Goal: Task Accomplishment & Management: Use online tool/utility

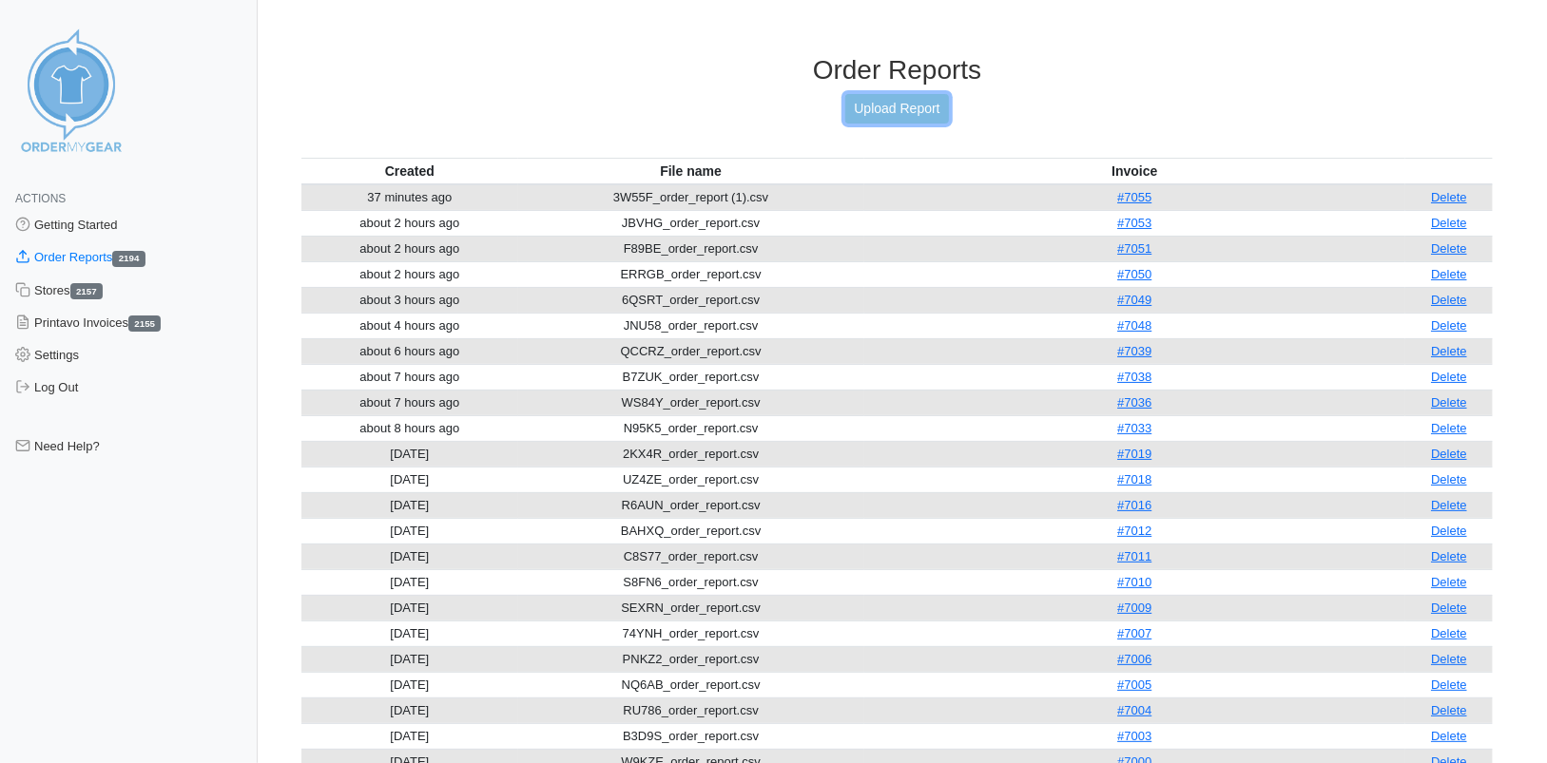
click at [878, 104] on link "Upload Report" at bounding box center [896, 108] width 103 height 29
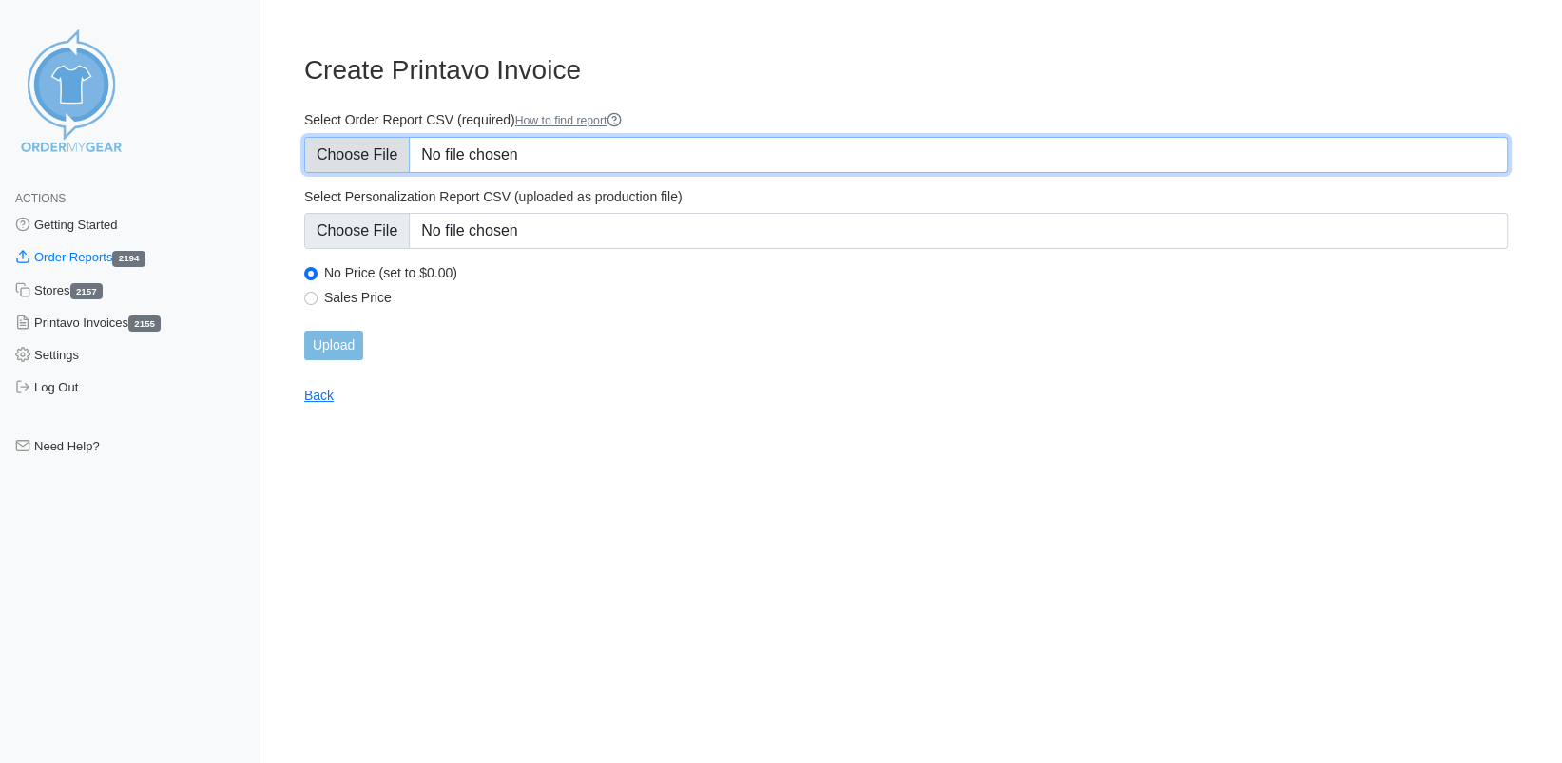
click at [398, 155] on input "Select Order Report CSV (required) How to find report" at bounding box center [906, 155] width 1204 height 36
type input "C:\fakepath\JUPAW_order_report (1).csv"
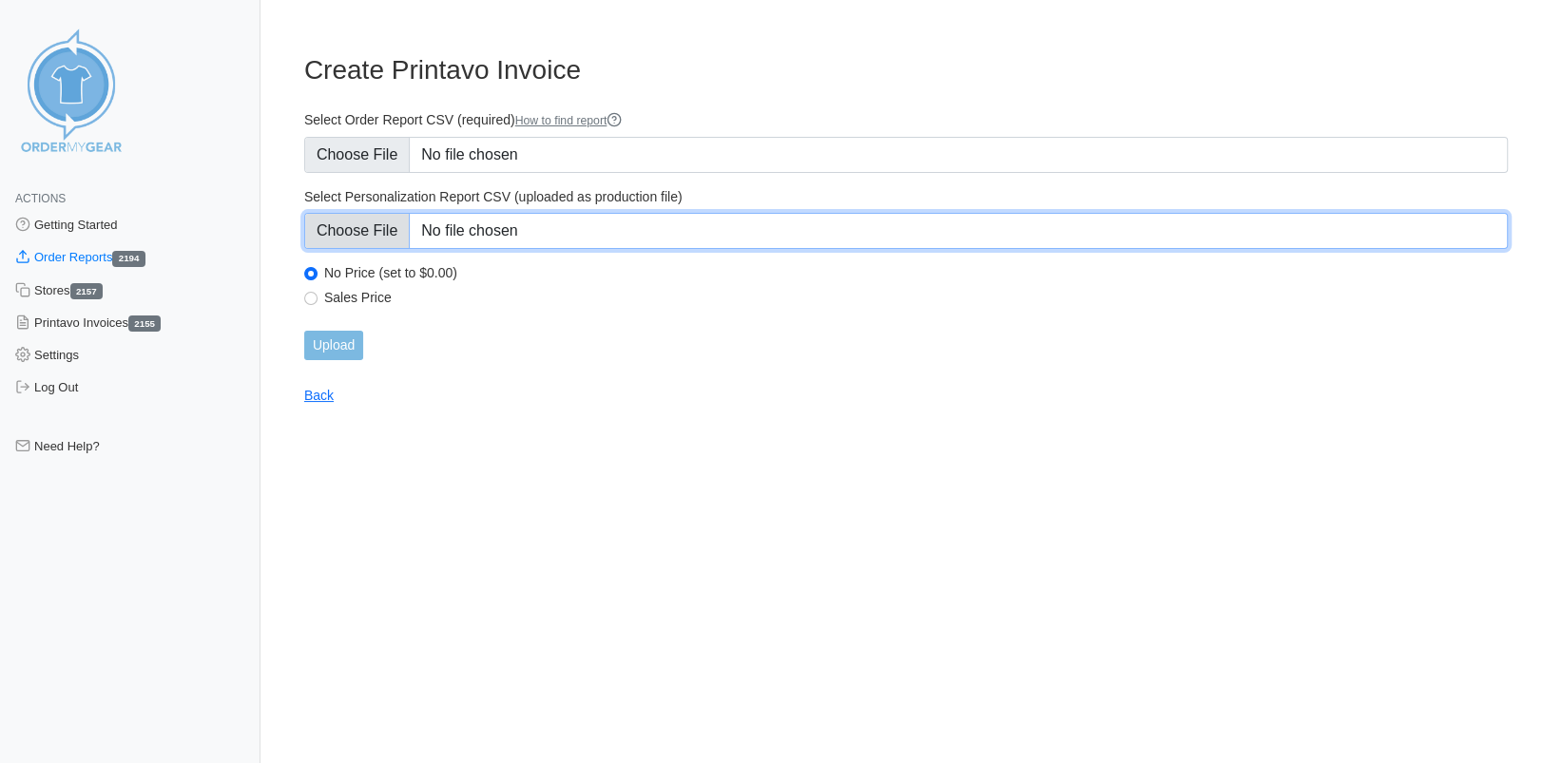
click at [363, 234] on input "Select Personalization Report CSV (uploaded as production file)" at bounding box center [906, 231] width 1204 height 36
click at [333, 236] on input "Select Personalization Report CSV (uploaded as production file)" at bounding box center [906, 231] width 1204 height 36
type input "C:\fakepath\JUPAW_personalization_report.csv"
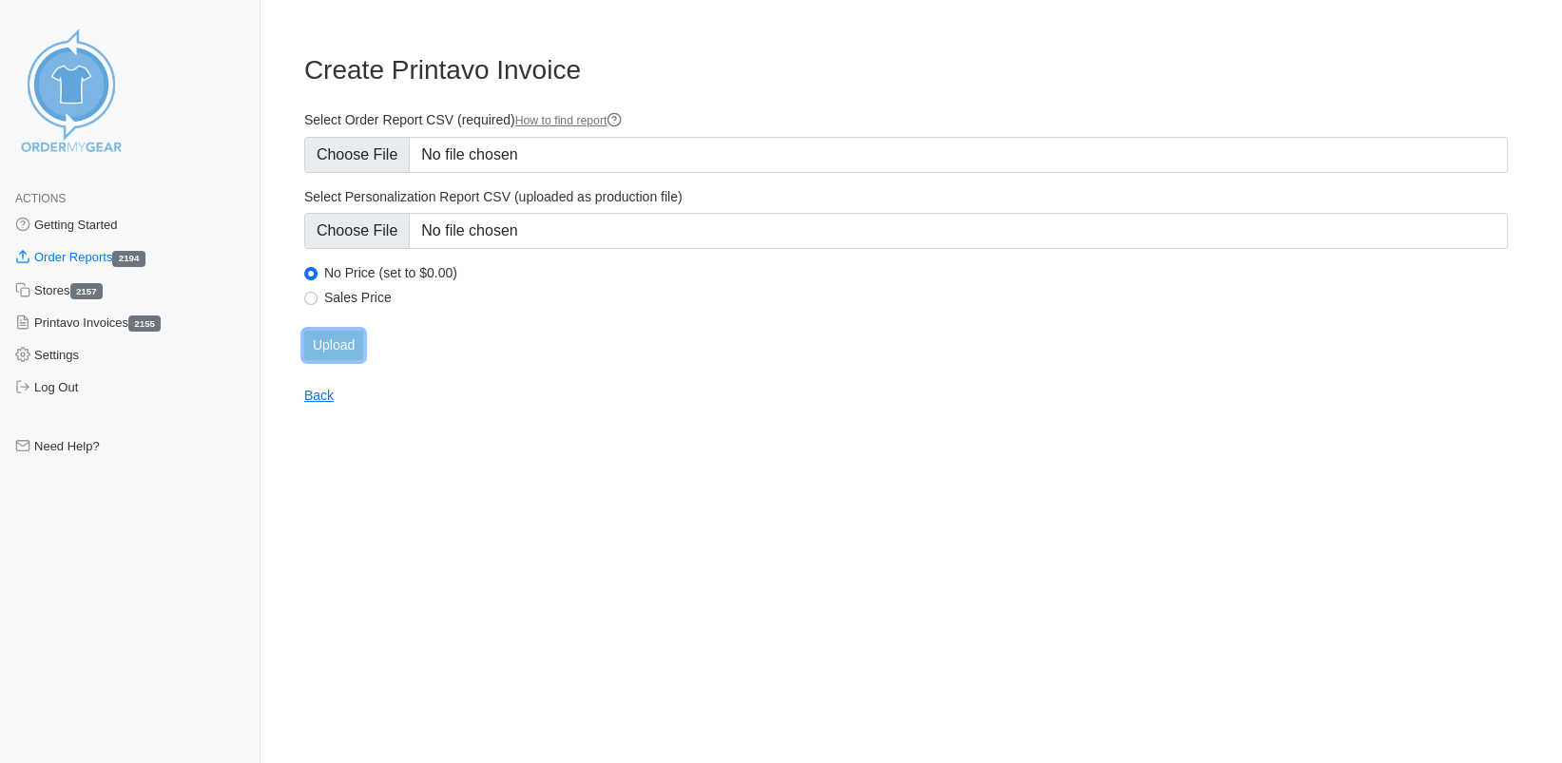
click at [351, 342] on input "Upload" at bounding box center [333, 345] width 59 height 29
